Goal: Transaction & Acquisition: Purchase product/service

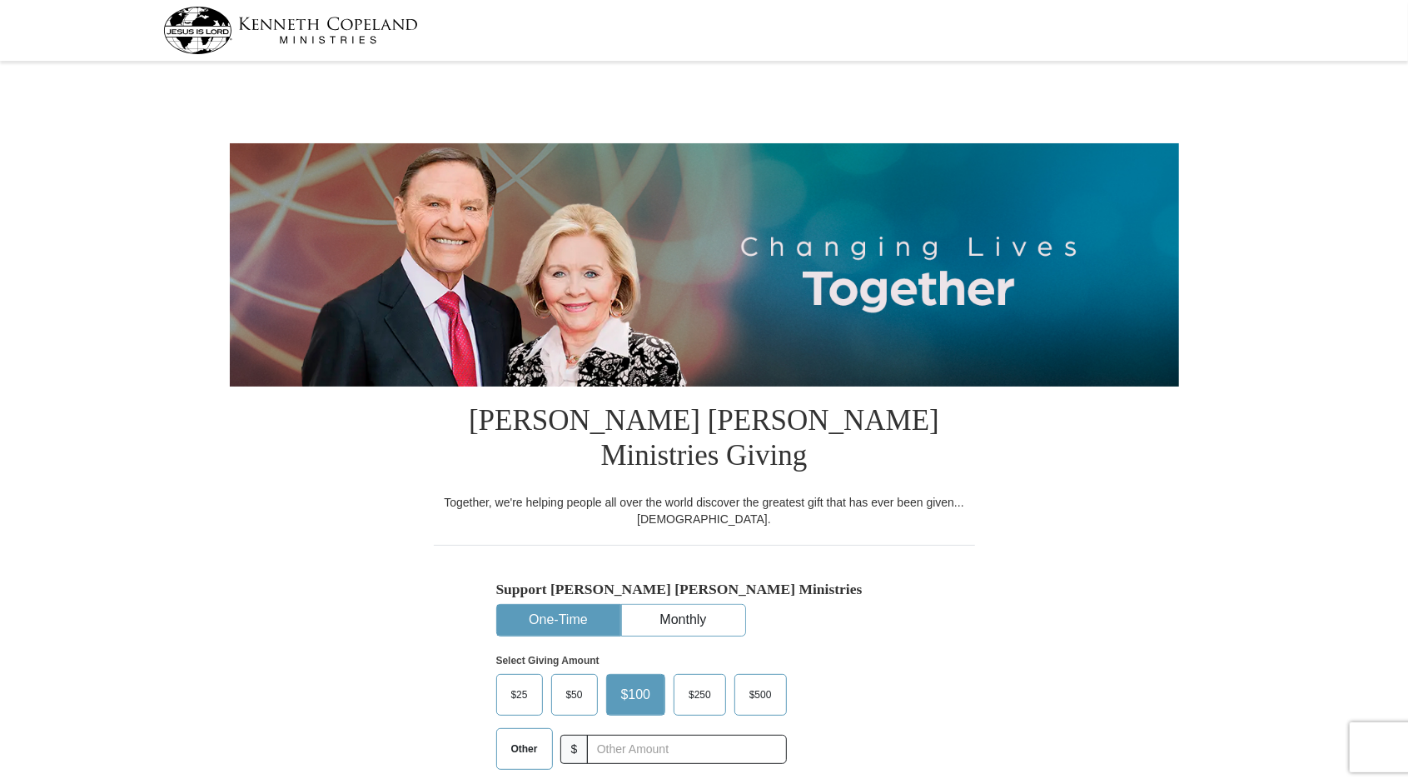
select select "OH"
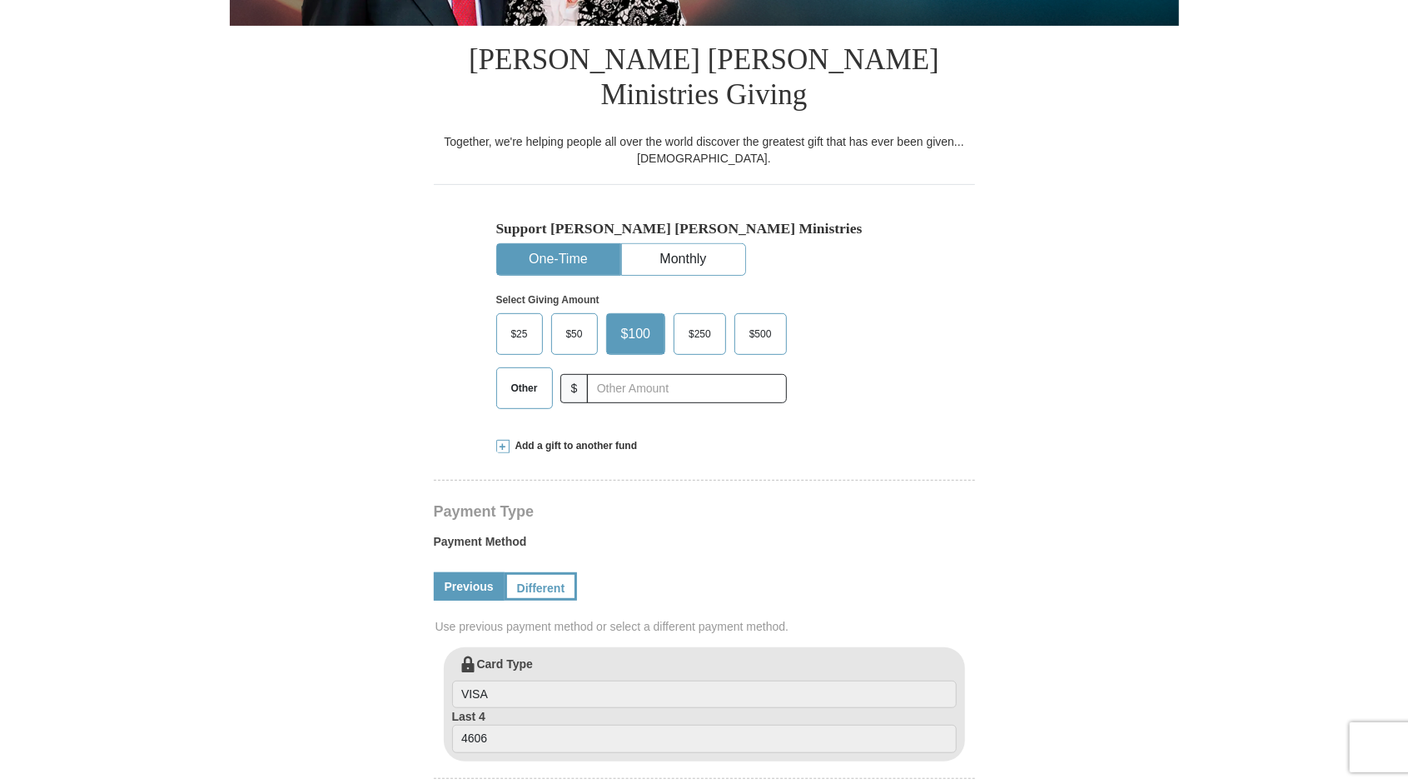
scroll to position [361, 0]
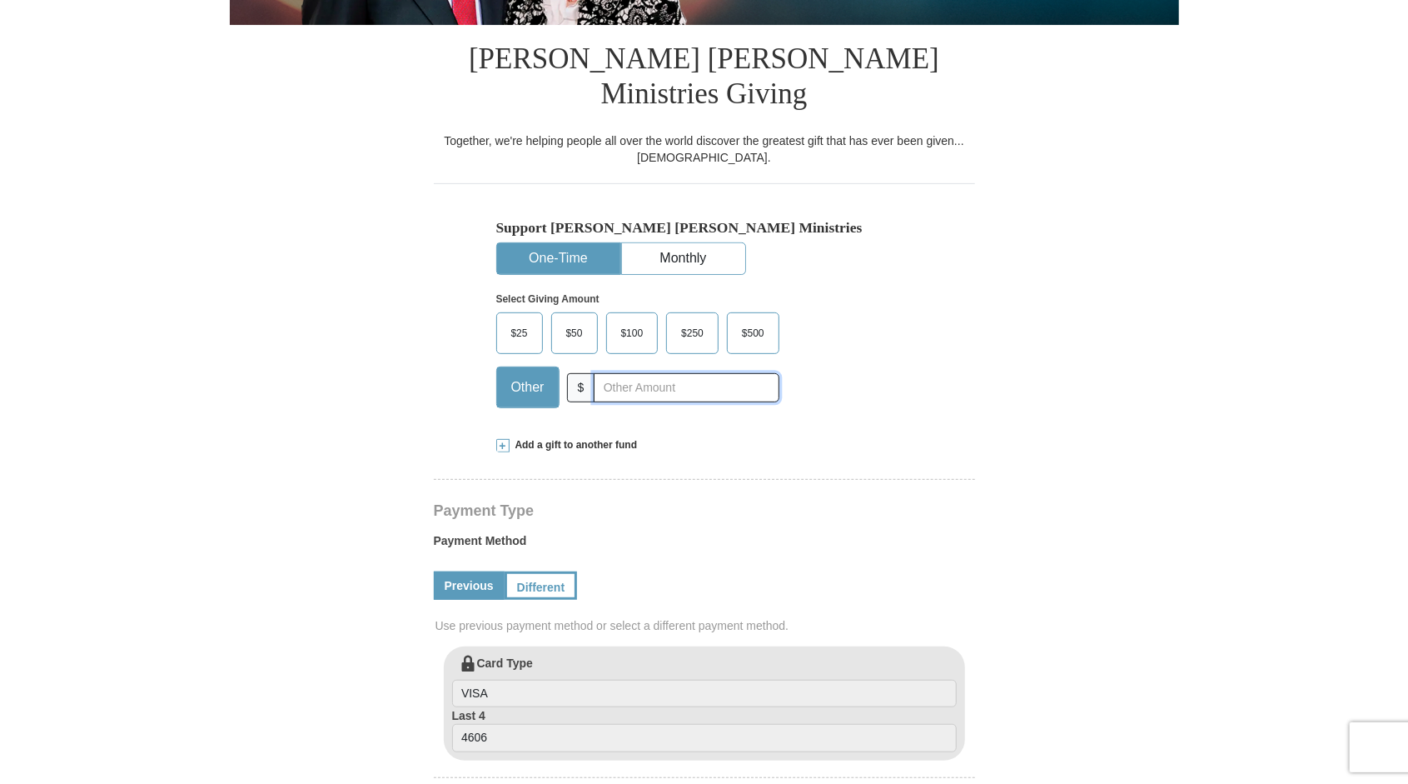
click at [631, 373] on input "text" at bounding box center [686, 387] width 185 height 29
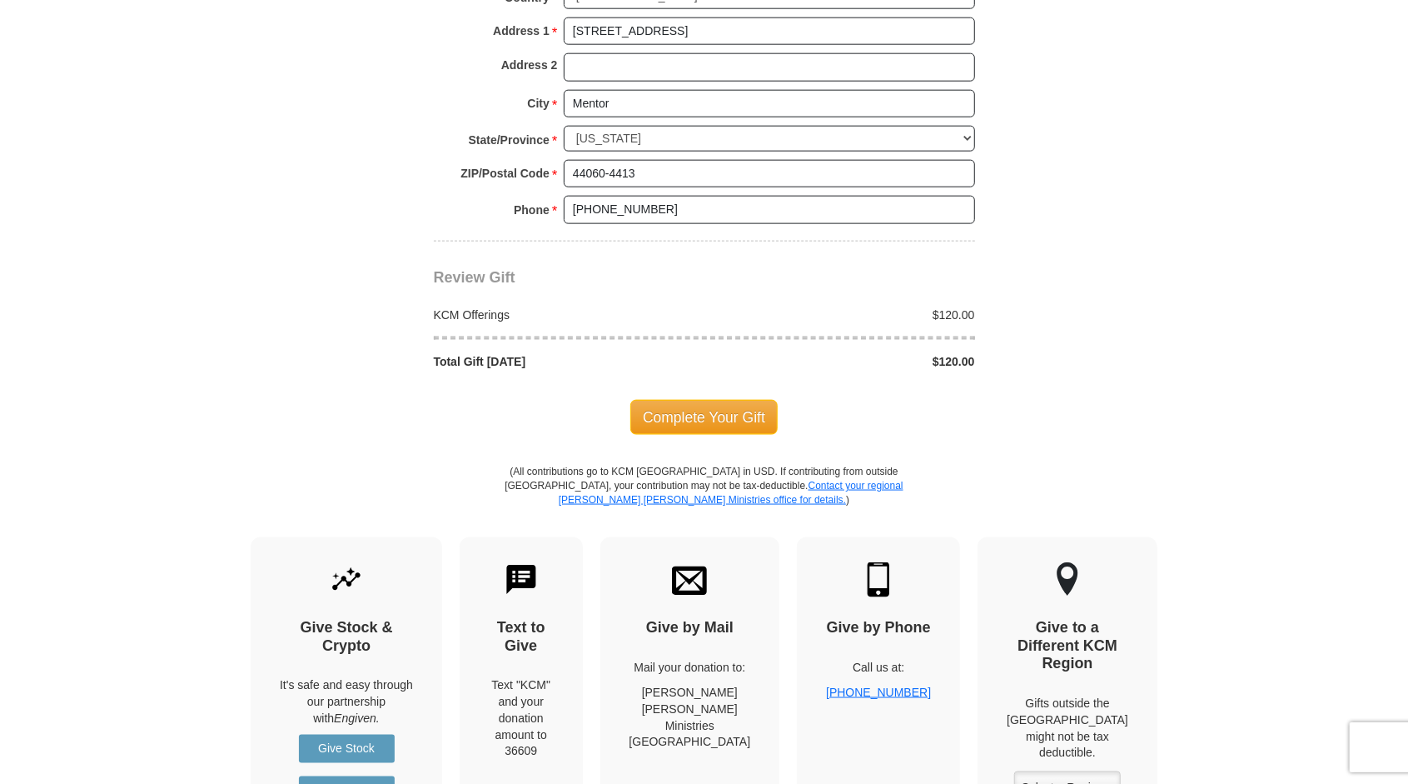
scroll to position [1375, 0]
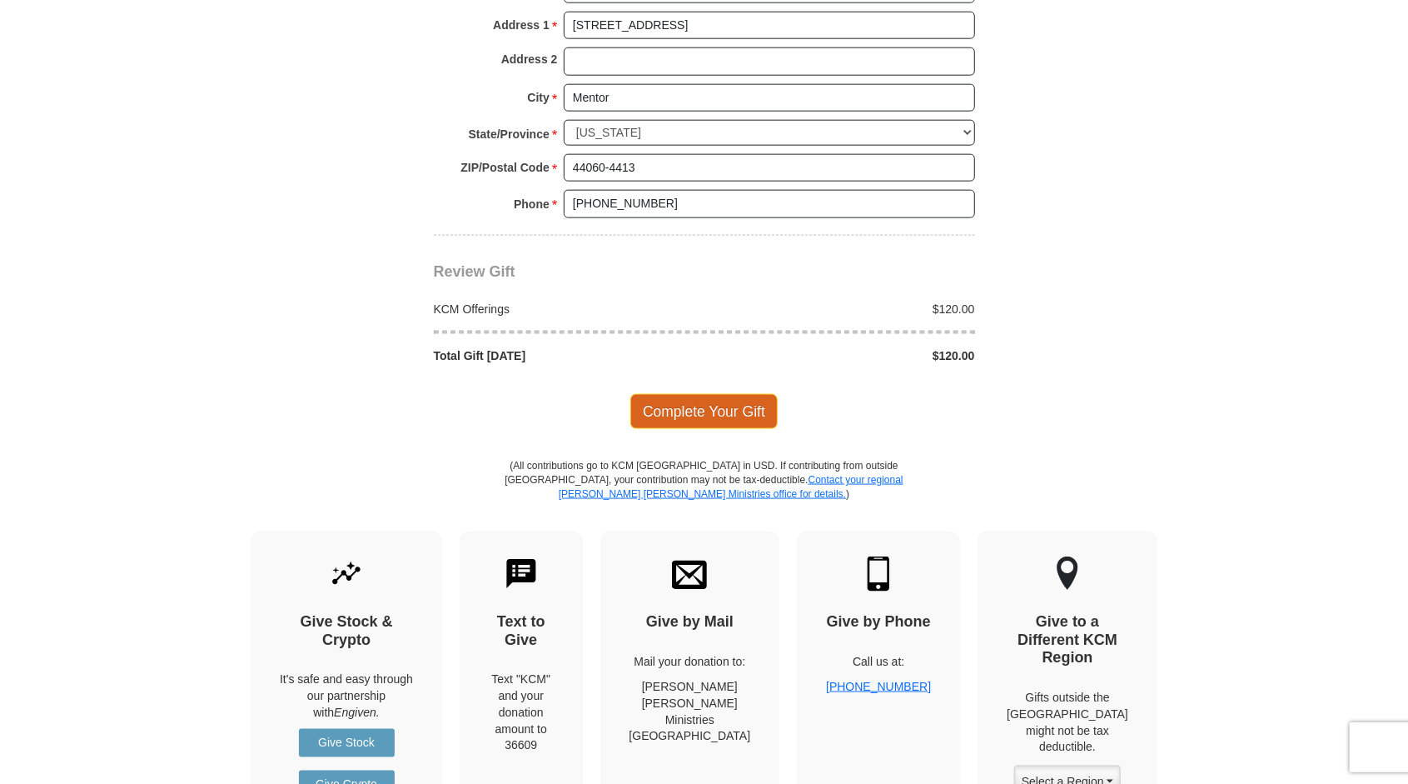
type input "120.00"
click at [755, 394] on span "Complete Your Gift" at bounding box center [703, 411] width 147 height 35
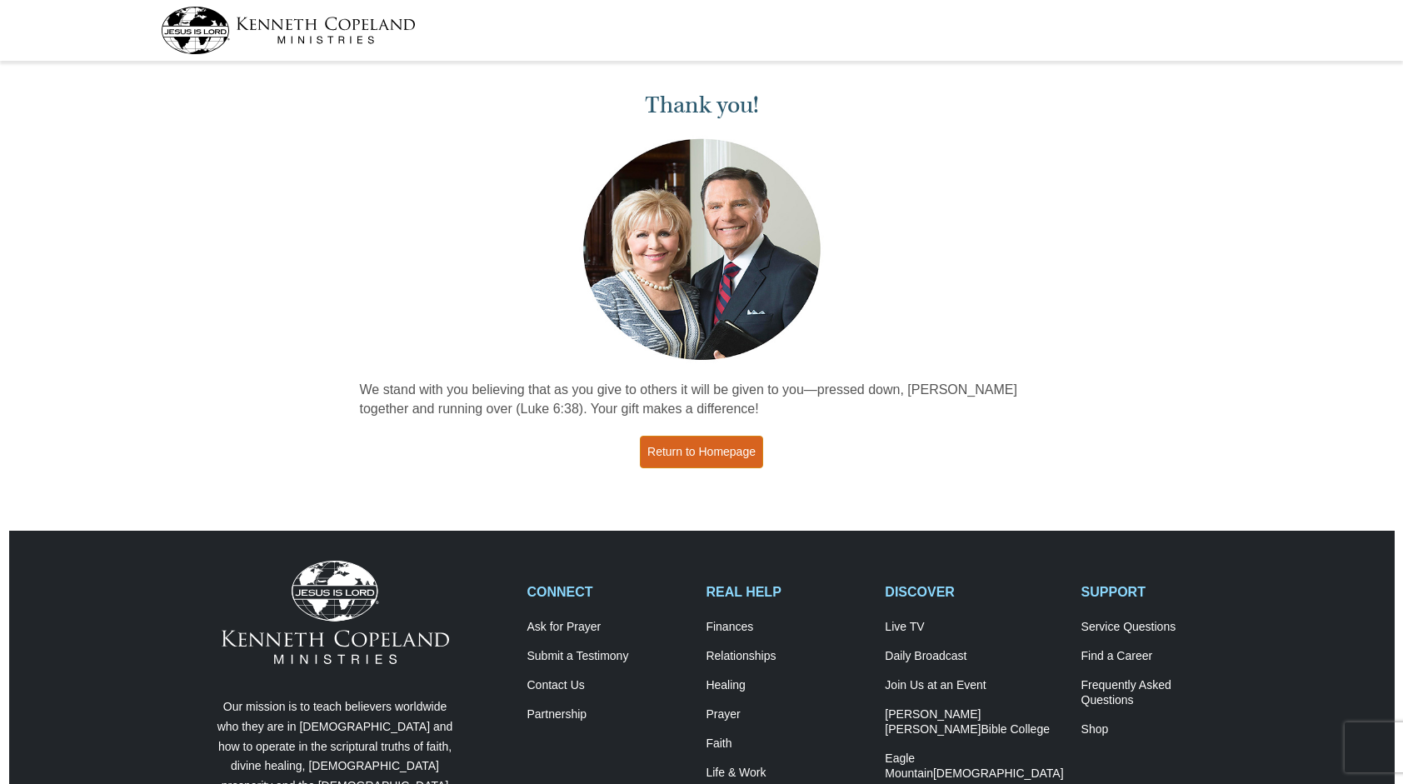
click at [730, 455] on link "Return to Homepage" at bounding box center [701, 452] width 123 height 32
